Goal: Transaction & Acquisition: Subscribe to service/newsletter

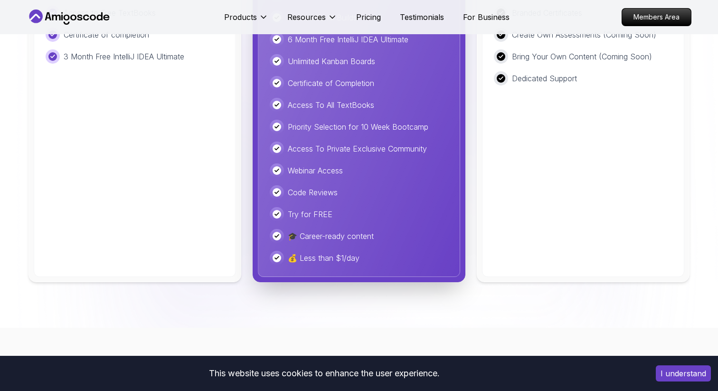
scroll to position [2392, 0]
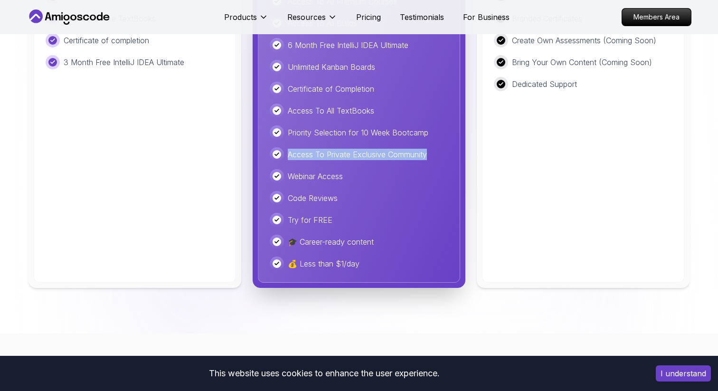
drag, startPoint x: 288, startPoint y: 144, endPoint x: 451, endPoint y: 146, distance: 163.3
click at [452, 146] on div "Amigoscode Pro Most Popular 🔥 Access unlimited courses, builds, tools, and more…" at bounding box center [359, 58] width 202 height 448
click at [446, 151] on div at bounding box center [446, 151] width 0 height 0
click at [365, 149] on p "Access To Private Exclusive Community" at bounding box center [357, 154] width 139 height 11
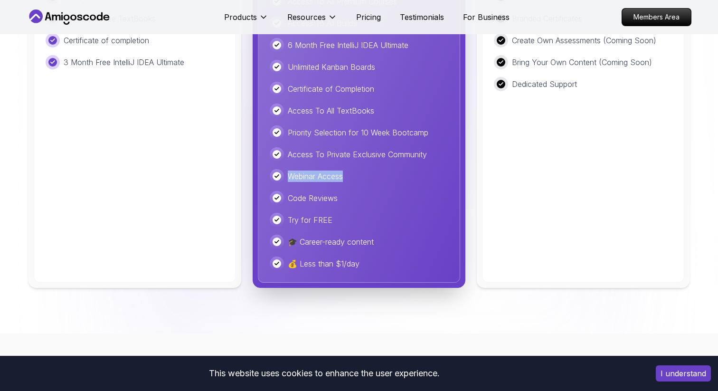
drag, startPoint x: 287, startPoint y: 167, endPoint x: 352, endPoint y: 167, distance: 64.5
click at [352, 169] on div "Webinar Access" at bounding box center [359, 176] width 178 height 14
click at [345, 149] on div at bounding box center [345, 149] width 0 height 0
click at [324, 176] on div "Access To All Premium Courses Access To All Builds 6 Month Free IntelliJ IDEA U…" at bounding box center [359, 132] width 178 height 276
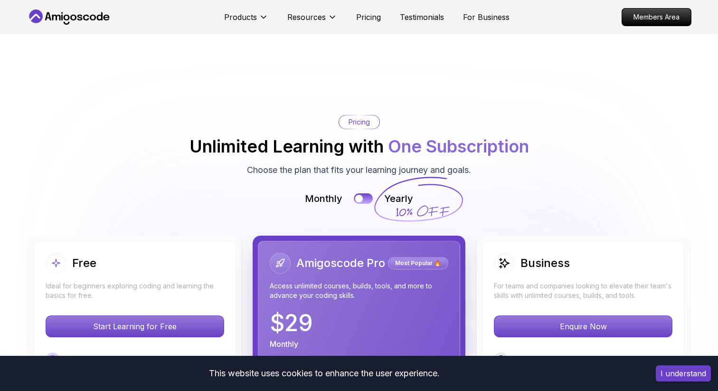
scroll to position [1957, 0]
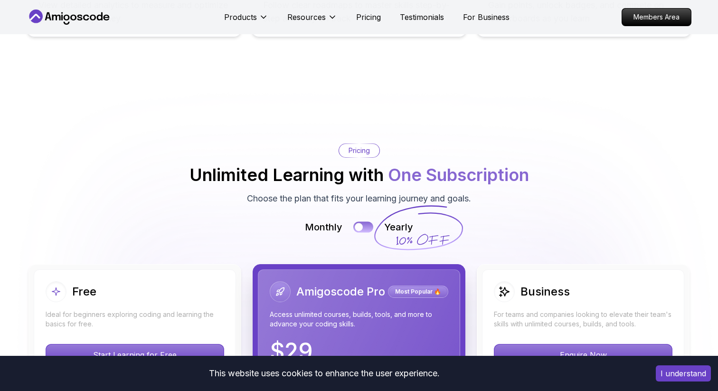
click at [366, 221] on button at bounding box center [363, 226] width 20 height 11
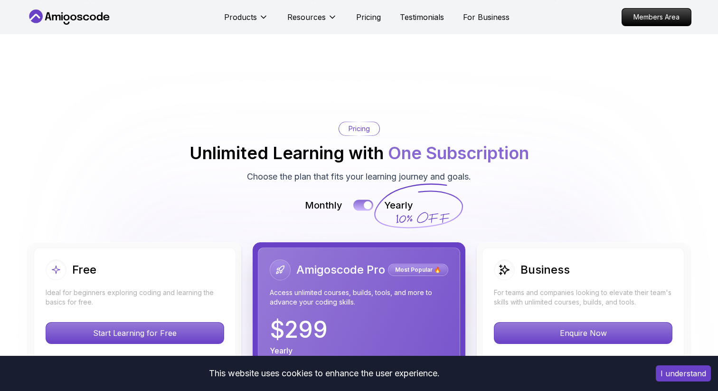
click at [364, 199] on button at bounding box center [363, 204] width 20 height 11
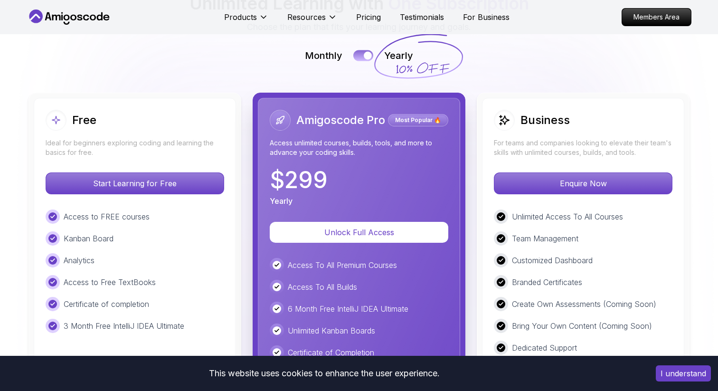
scroll to position [2134, 0]
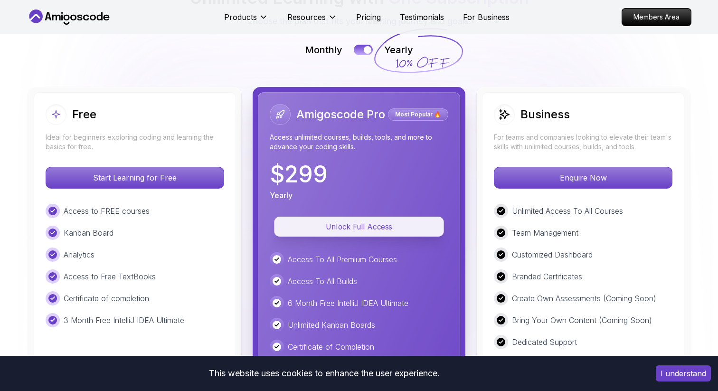
click at [368, 221] on p "Unlock Full Access" at bounding box center [359, 226] width 148 height 11
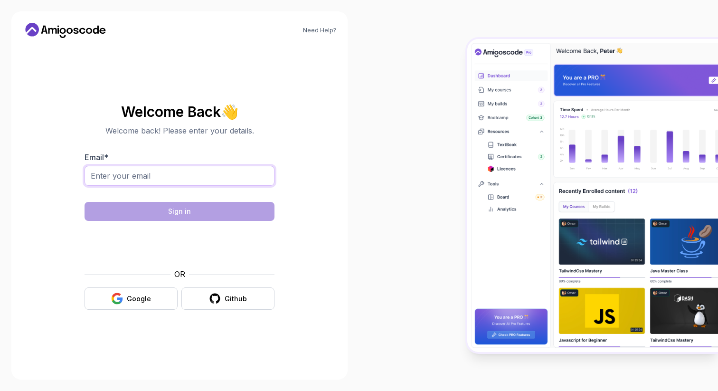
click at [250, 180] on input "Email *" at bounding box center [179, 176] width 190 height 20
type input "[EMAIL_ADDRESS][DOMAIN_NAME]"
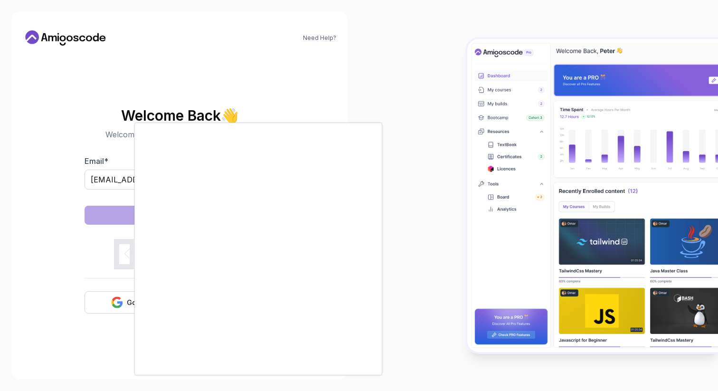
click at [98, 231] on div at bounding box center [359, 195] width 718 height 391
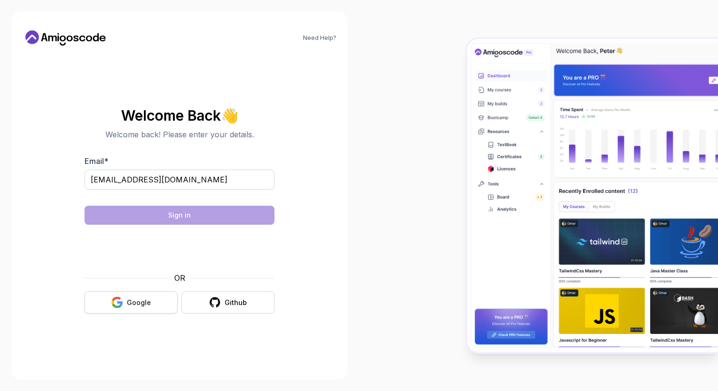
click at [128, 304] on div "Google" at bounding box center [139, 302] width 24 height 9
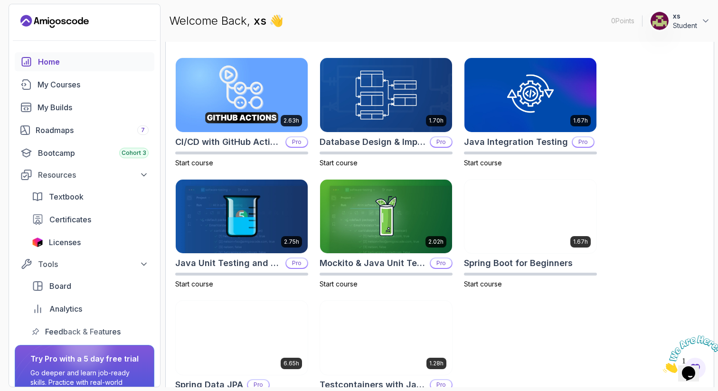
scroll to position [312, 0]
